Goal: Information Seeking & Learning: Learn about a topic

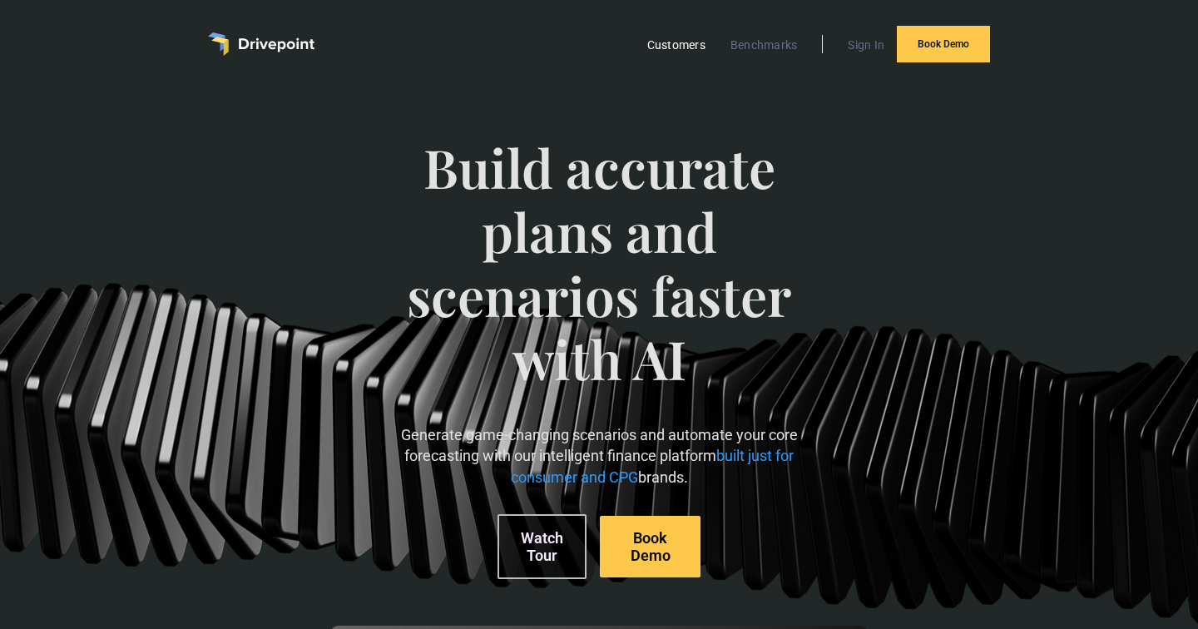
click at [694, 46] on link "Customers" at bounding box center [676, 45] width 75 height 22
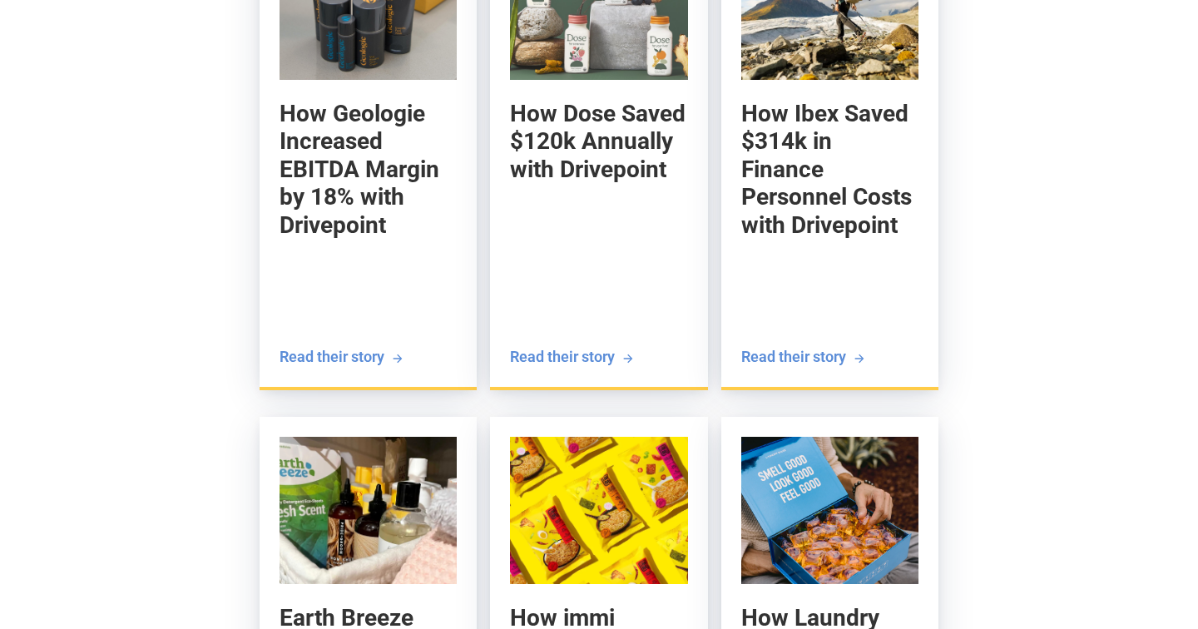
scroll to position [2106, 0]
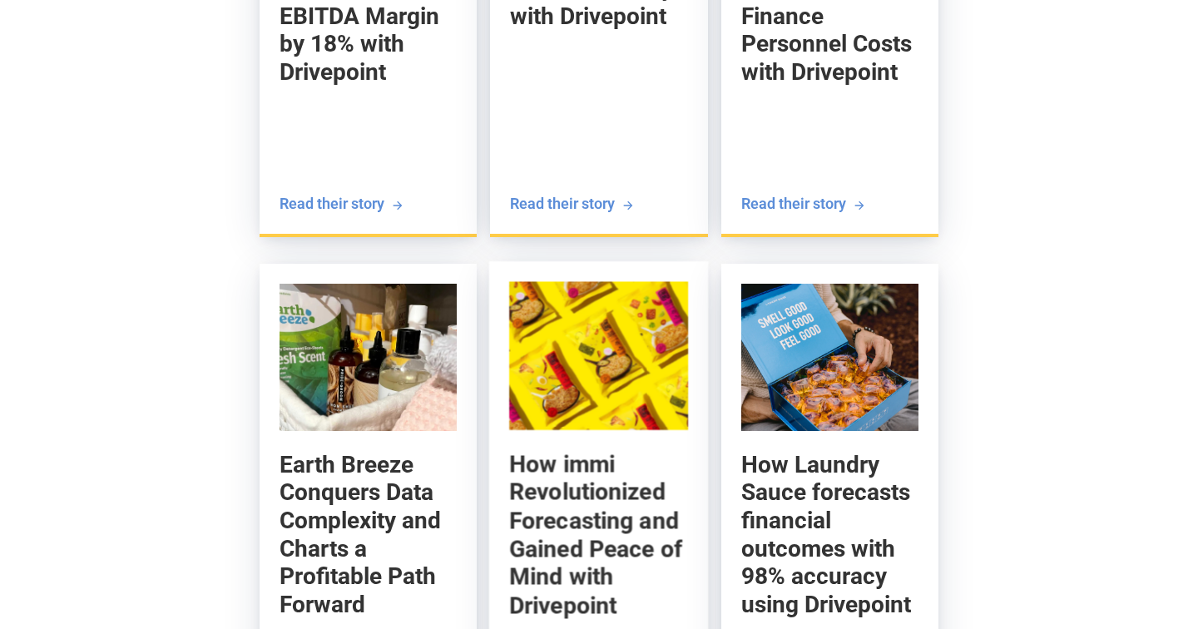
click at [607, 387] on img at bounding box center [598, 355] width 179 height 149
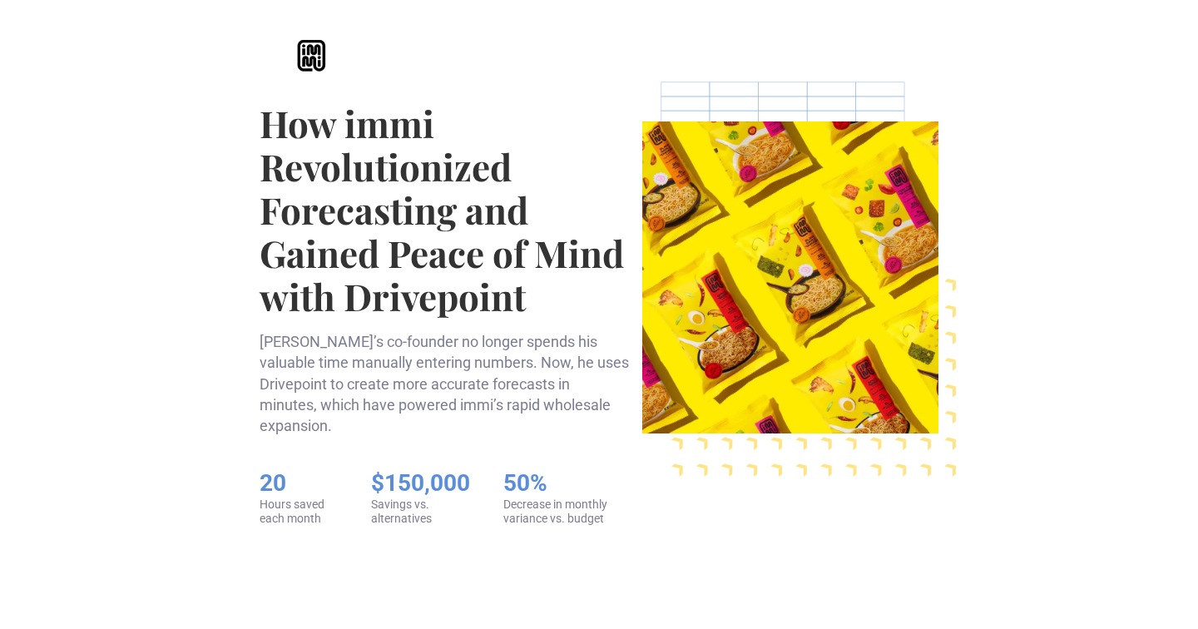
scroll to position [147, 0]
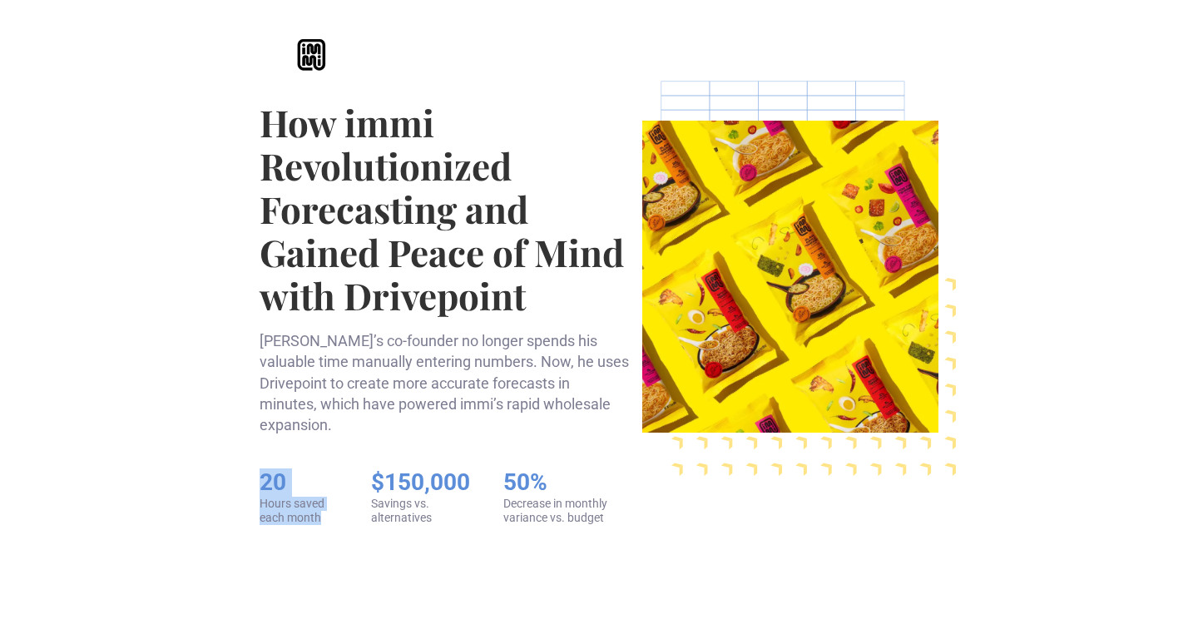
drag, startPoint x: 327, startPoint y: 499, endPoint x: 254, endPoint y: 472, distance: 77.4
drag, startPoint x: 617, startPoint y: 499, endPoint x: 506, endPoint y: 457, distance: 119.2
click at [506, 468] on div "50% Decrease in monthly variance vs. budget" at bounding box center [566, 496] width 126 height 56
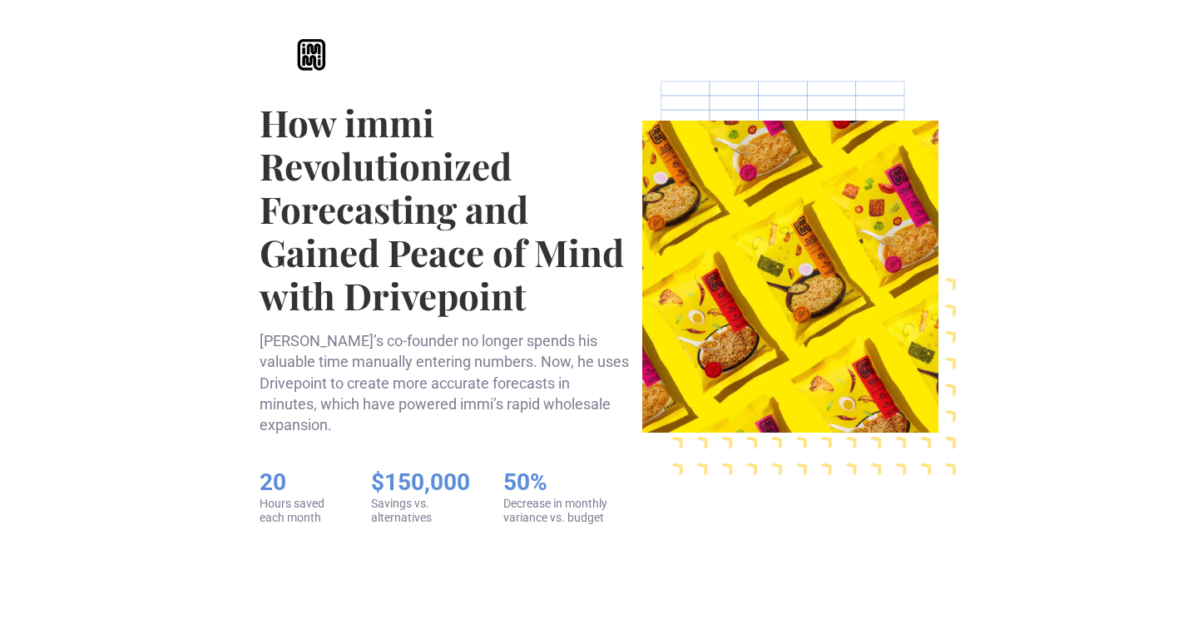
click at [461, 496] on div "Savings vs. alternatives" at bounding box center [420, 510] width 99 height 28
drag, startPoint x: 445, startPoint y: 497, endPoint x: 244, endPoint y: 451, distance: 206.6
